Goal: Information Seeking & Learning: Learn about a topic

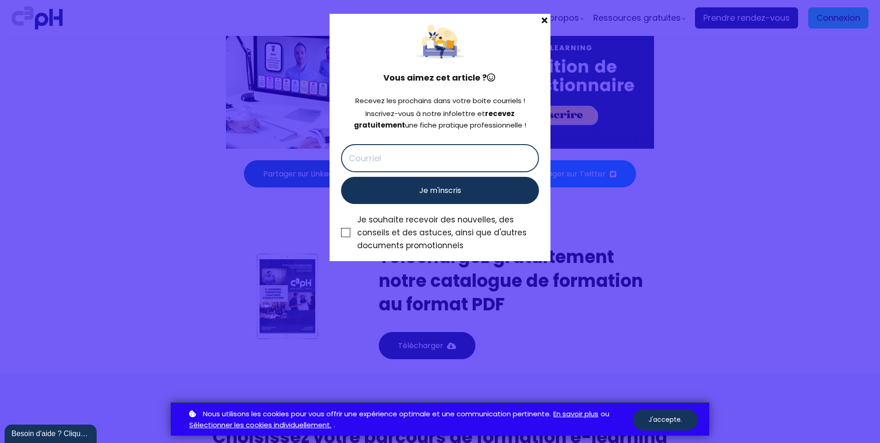
scroll to position [3683, 0]
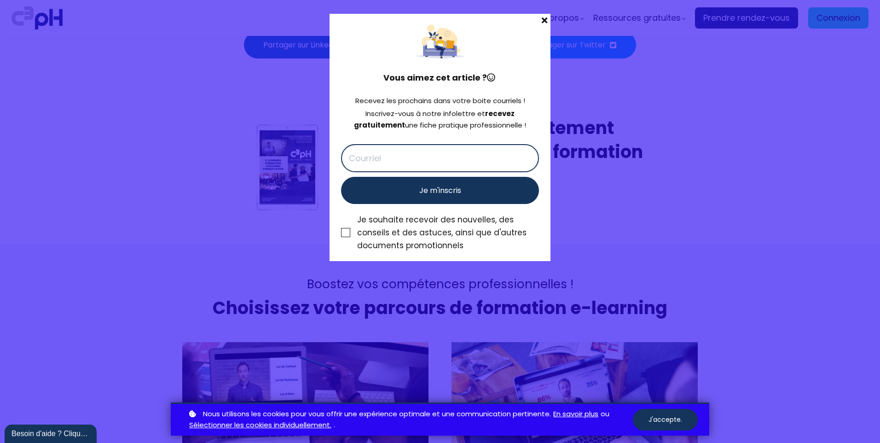
click at [545, 22] on span at bounding box center [545, 20] width 12 height 13
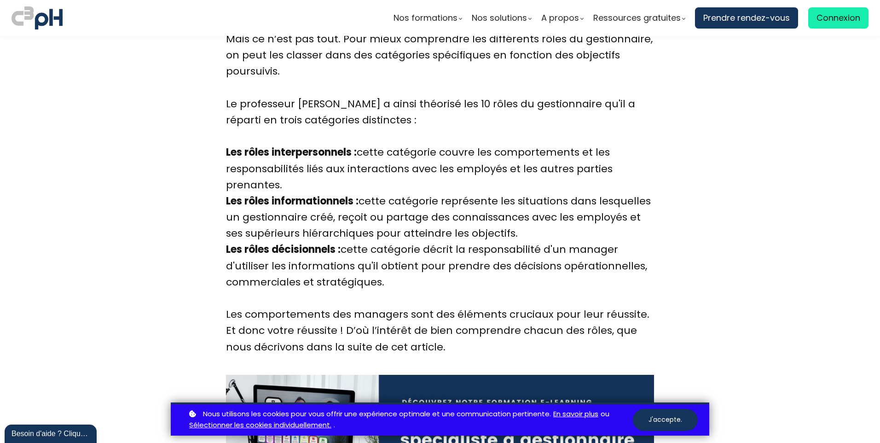
scroll to position [1013, 0]
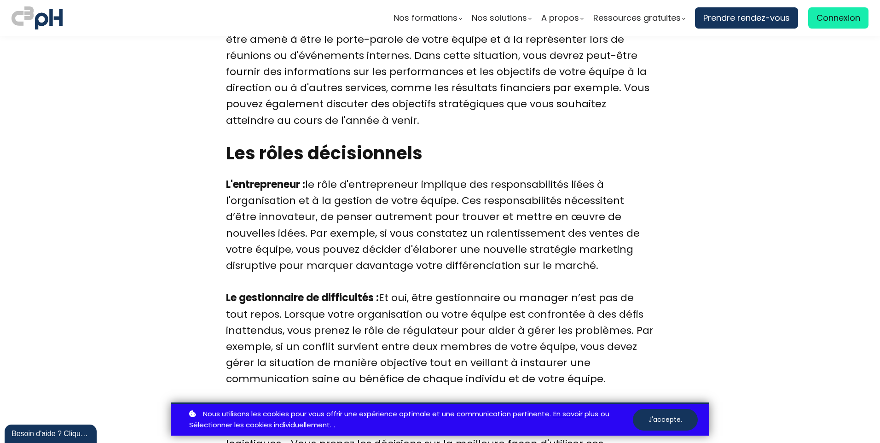
scroll to position [2394, 0]
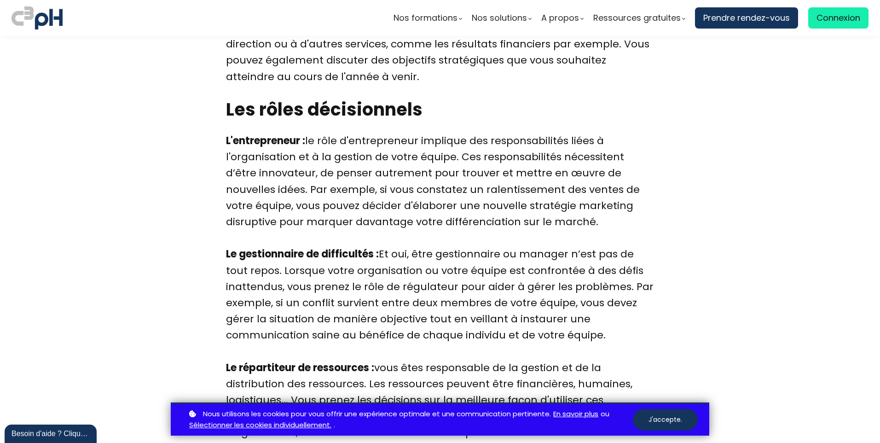
scroll to position [2440, 0]
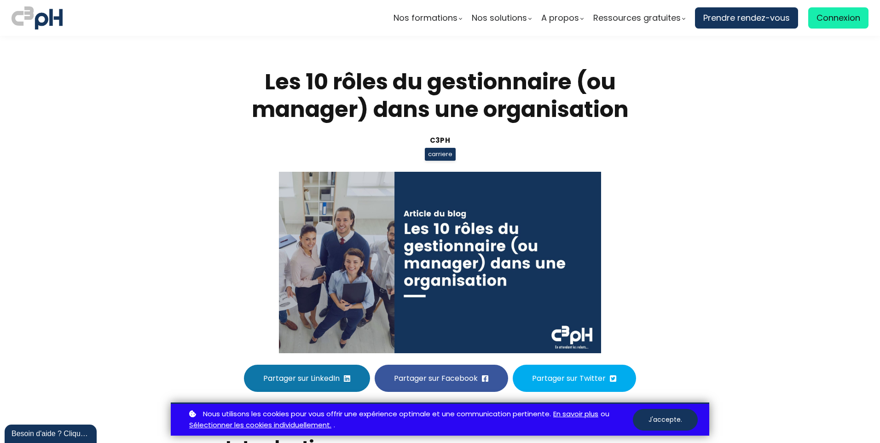
scroll to position [2440, 0]
